Goal: Task Accomplishment & Management: Use online tool/utility

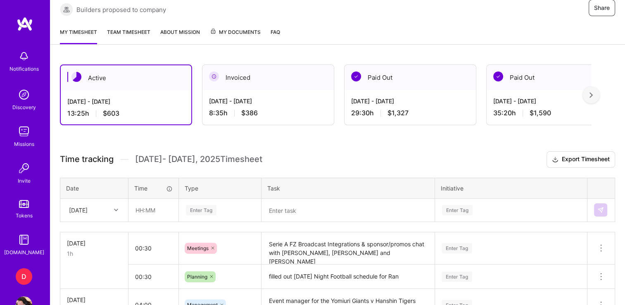
scroll to position [173, 0]
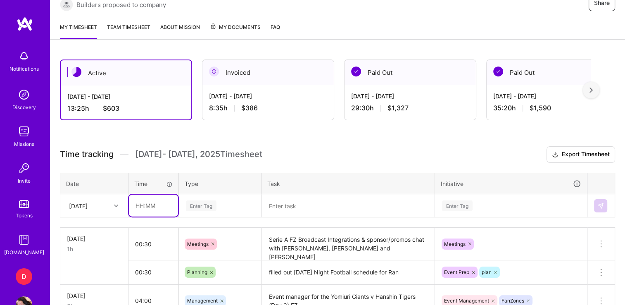
click at [137, 203] on input "text" at bounding box center [153, 206] width 49 height 22
type input "00:30"
click at [199, 202] on div "Enter Tag" at bounding box center [219, 205] width 81 height 21
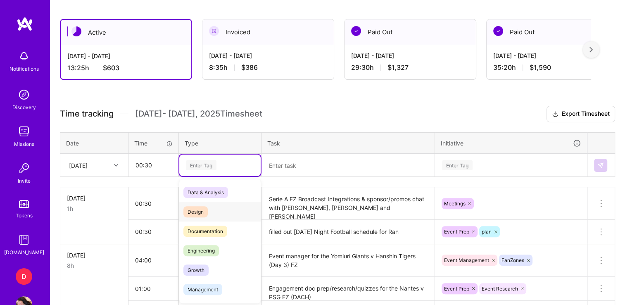
scroll to position [214, 0]
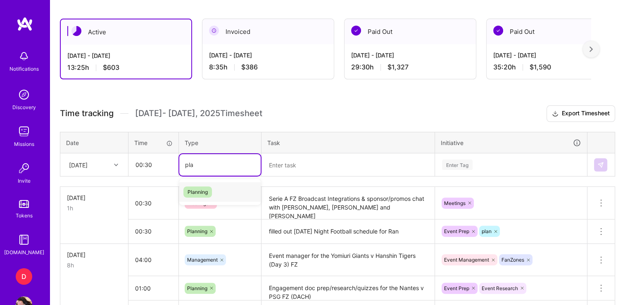
type input "pla"
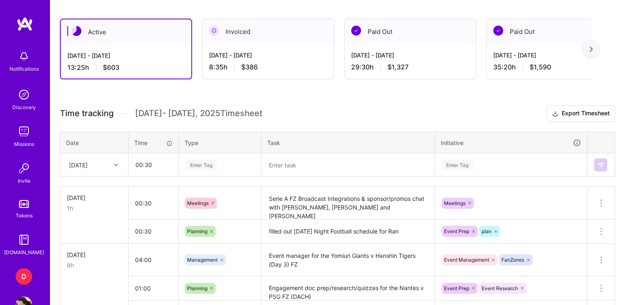
drag, startPoint x: 208, startPoint y: 189, endPoint x: 362, endPoint y: 165, distance: 155.6
click at [362, 165] on textarea at bounding box center [347, 164] width 171 height 21
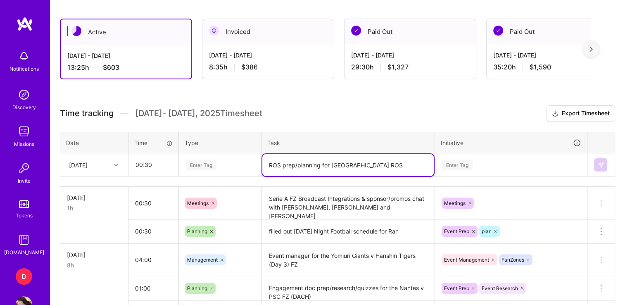
click at [278, 161] on textarea "ROS prep/planning for [GEOGRAPHIC_DATA] ROS" at bounding box center [347, 165] width 171 height 22
click at [282, 164] on textarea "ROS prep/planning for [GEOGRAPHIC_DATA] ROS" at bounding box center [347, 165] width 171 height 22
click at [414, 161] on textarea "Template research/prep/planning for [GEOGRAPHIC_DATA] ROS" at bounding box center [347, 165] width 171 height 22
click at [321, 163] on textarea "Template research/prep/planning for [GEOGRAPHIC_DATA] ROS" at bounding box center [347, 165] width 171 height 22
click at [389, 162] on textarea "Template prep/planning for [GEOGRAPHIC_DATA] ROS" at bounding box center [347, 165] width 171 height 22
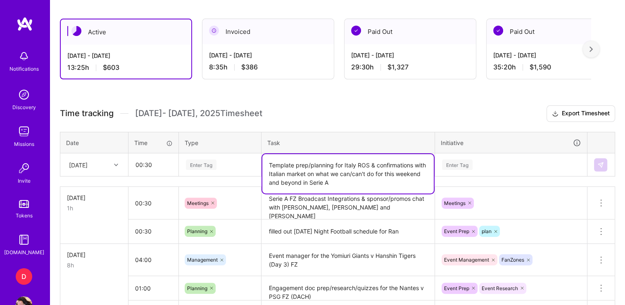
type textarea "Template prep/planning for Italy ROS & confirmations with Italian market on wha…"
click at [482, 166] on div "Enter Tag" at bounding box center [510, 164] width 151 height 21
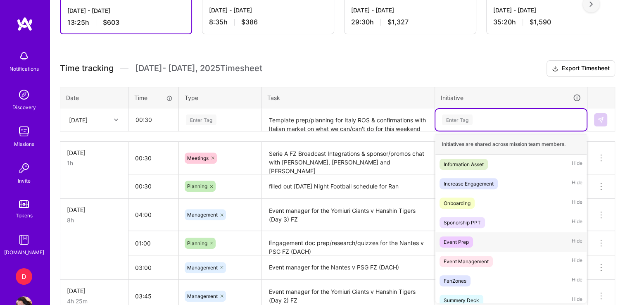
click at [463, 238] on div "Event Prep" at bounding box center [456, 241] width 25 height 9
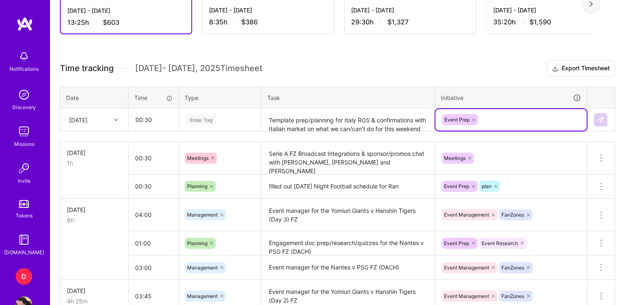
click at [498, 119] on div "Event Prep" at bounding box center [511, 119] width 140 height 13
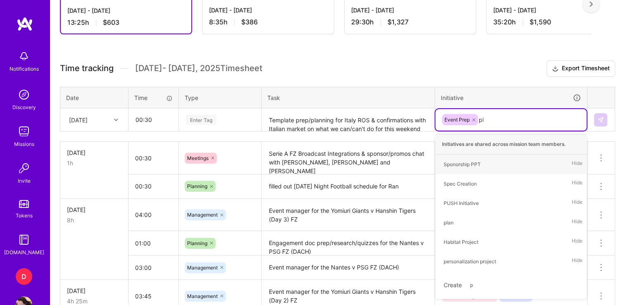
type input "pla"
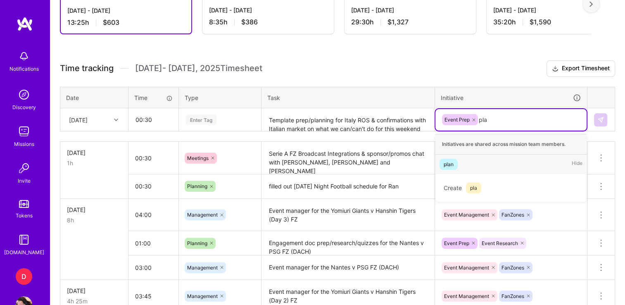
click at [451, 160] on div "plan" at bounding box center [449, 164] width 10 height 9
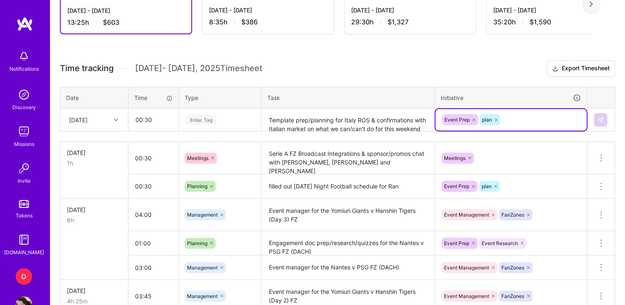
click at [221, 114] on div "Enter Tag" at bounding box center [220, 119] width 70 height 10
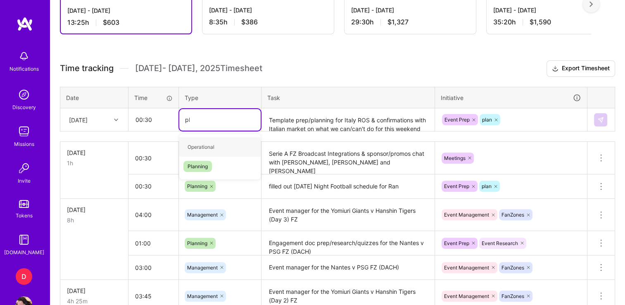
type input "pla"
click at [210, 145] on span "Planning" at bounding box center [197, 146] width 28 height 11
click at [601, 118] on img at bounding box center [600, 119] width 7 height 7
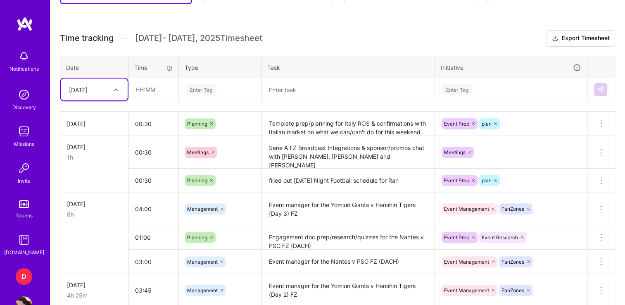
scroll to position [290, 0]
